Goal: Browse casually: Explore the website without a specific task or goal

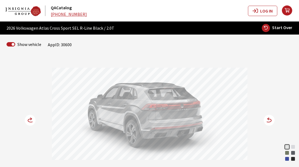
click at [246, 90] on div at bounding box center [150, 115] width 196 height 94
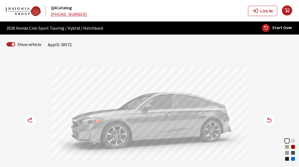
click at [32, 123] on circle at bounding box center [30, 120] width 11 height 11
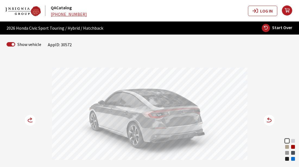
drag, startPoint x: 152, startPoint y: 132, endPoint x: 183, endPoint y: 132, distance: 31.0
click at [183, 132] on div at bounding box center [150, 115] width 196 height 94
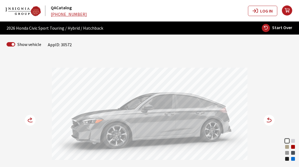
click at [230, 145] on div at bounding box center [150, 115] width 196 height 94
click at [28, 120] on icon at bounding box center [31, 120] width 6 height 3
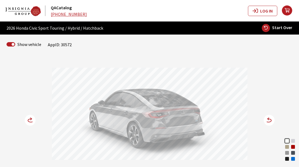
click at [229, 8] on nav "QACatalog 888-579-4458" at bounding box center [125, 10] width 246 height 13
click at [243, 120] on div at bounding box center [150, 115] width 196 height 94
click at [244, 100] on div at bounding box center [150, 115] width 196 height 94
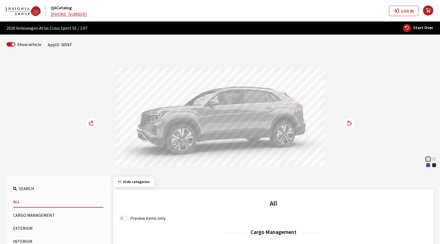
click at [429, 165] on div "Mountain Lake Blue Metallic" at bounding box center [428, 164] width 5 height 5
click at [348, 127] on circle at bounding box center [349, 123] width 11 height 11
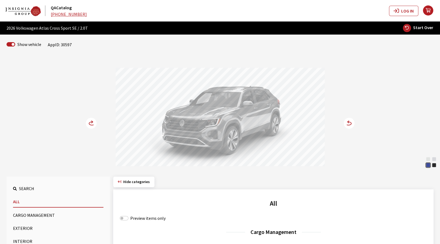
click at [348, 127] on circle at bounding box center [349, 123] width 11 height 11
